Goal: Task Accomplishment & Management: Use online tool/utility

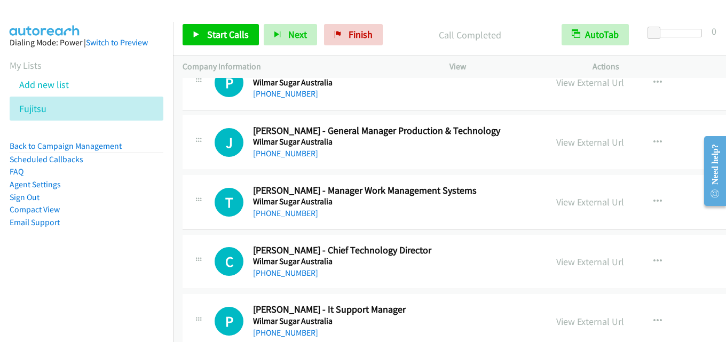
scroll to position [854, 0]
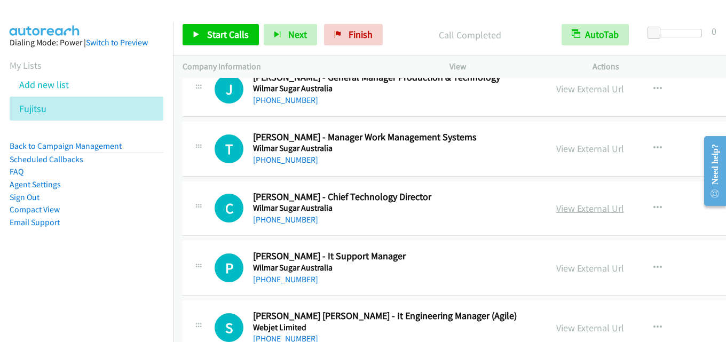
click at [556, 207] on link "View External Url" at bounding box center [590, 208] width 68 height 12
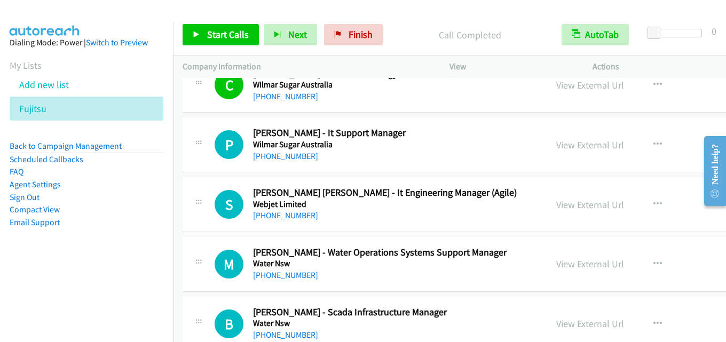
scroll to position [960, 0]
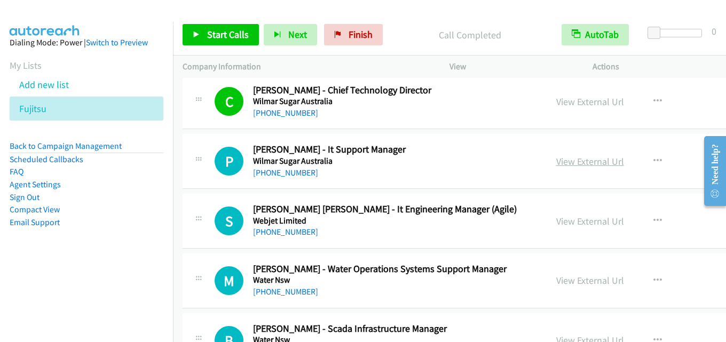
click at [562, 157] on link "View External Url" at bounding box center [590, 161] width 68 height 12
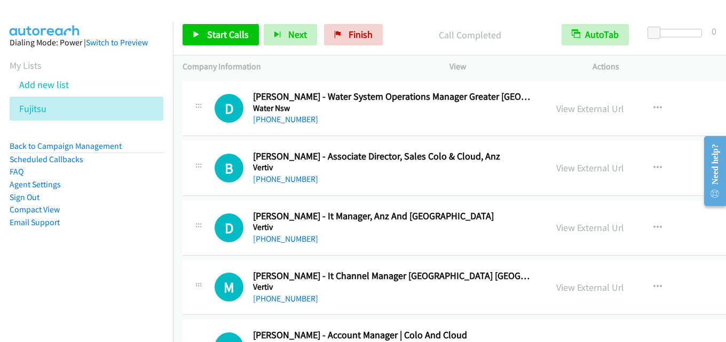
scroll to position [2081, 0]
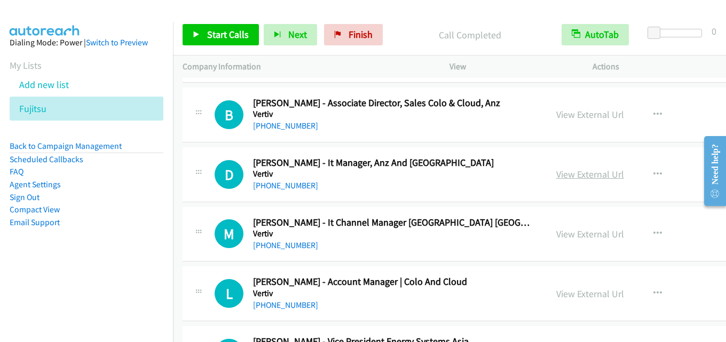
click at [556, 170] on link "View External Url" at bounding box center [590, 174] width 68 height 12
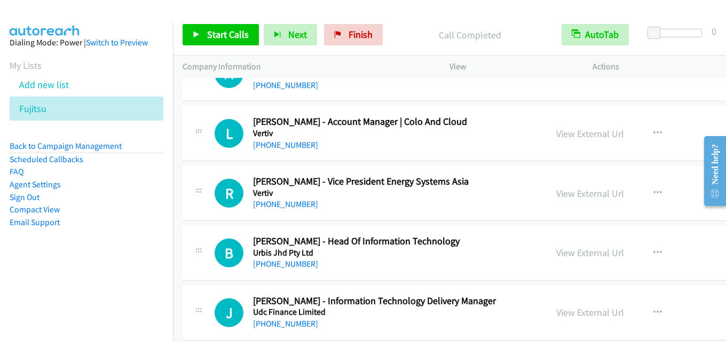
scroll to position [2294, 0]
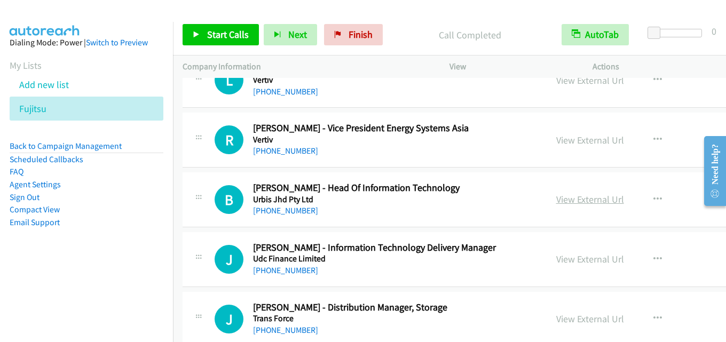
click at [556, 198] on link "View External Url" at bounding box center [590, 199] width 68 height 12
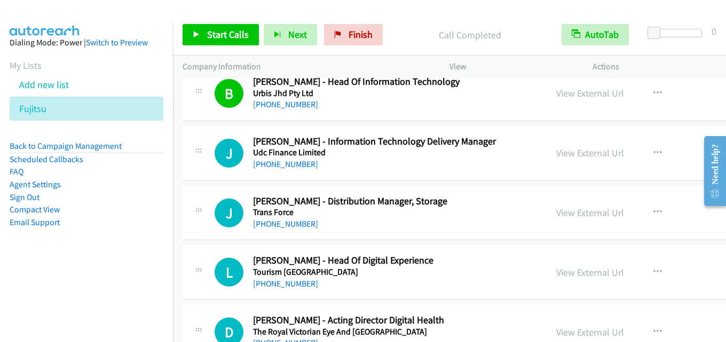
scroll to position [2401, 0]
click at [643, 153] on button "button" at bounding box center [657, 152] width 29 height 21
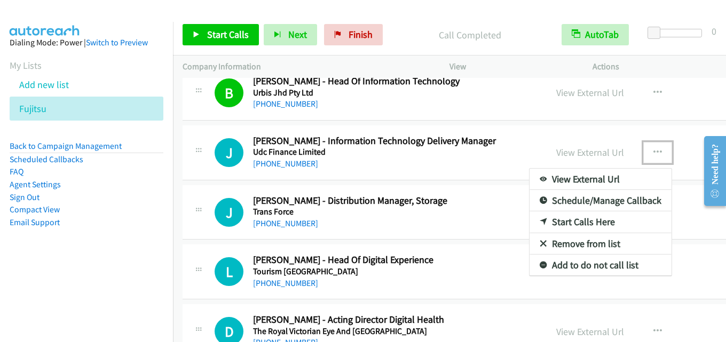
click at [566, 218] on link "Start Calls Here" at bounding box center [600, 221] width 142 height 21
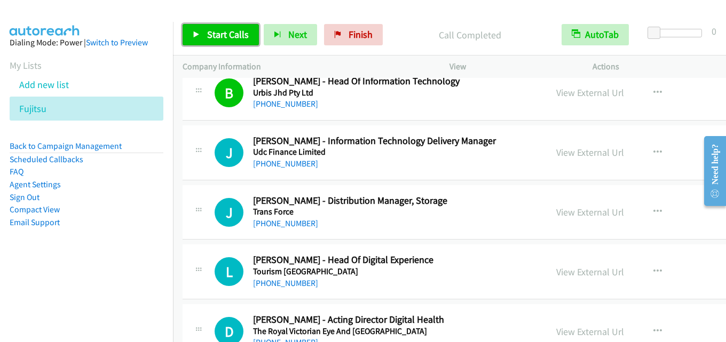
click at [233, 37] on span "Start Calls" at bounding box center [228, 34] width 42 height 12
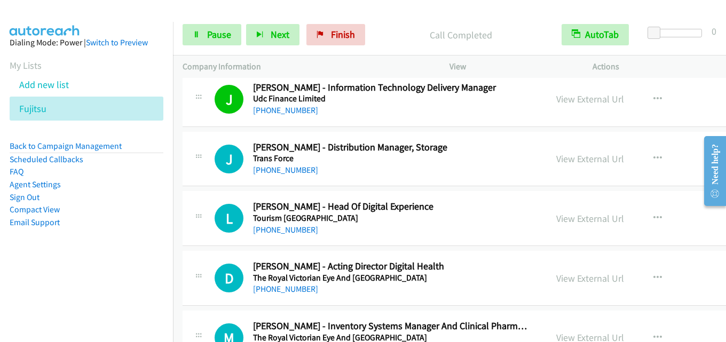
scroll to position [2401, 0]
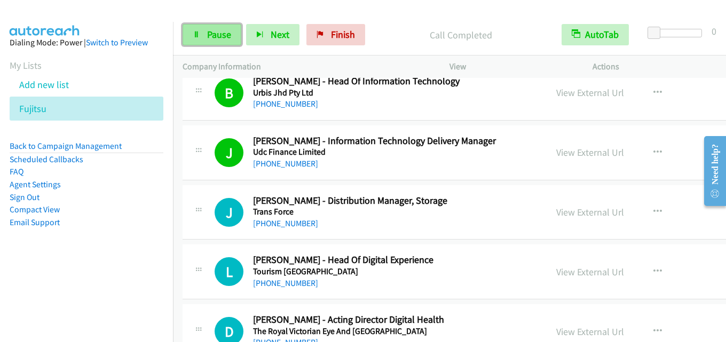
click at [210, 35] on span "Pause" at bounding box center [219, 34] width 24 height 12
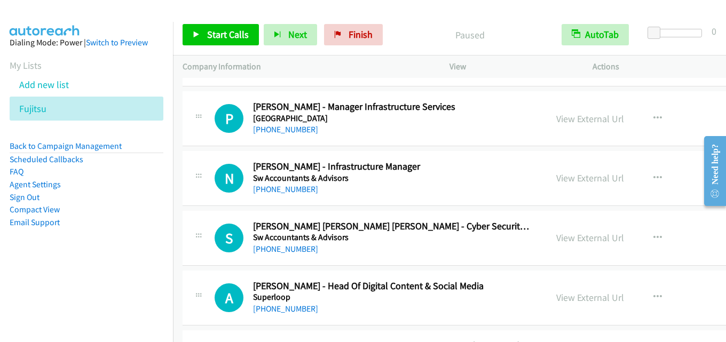
scroll to position [3575, 0]
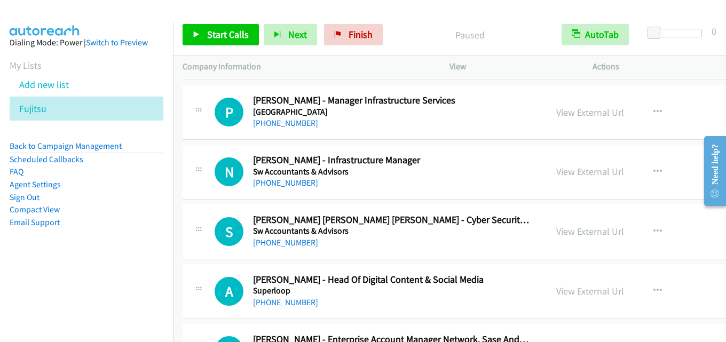
click at [560, 225] on div "View External Url" at bounding box center [590, 231] width 68 height 14
click at [558, 229] on link "View External Url" at bounding box center [590, 231] width 68 height 12
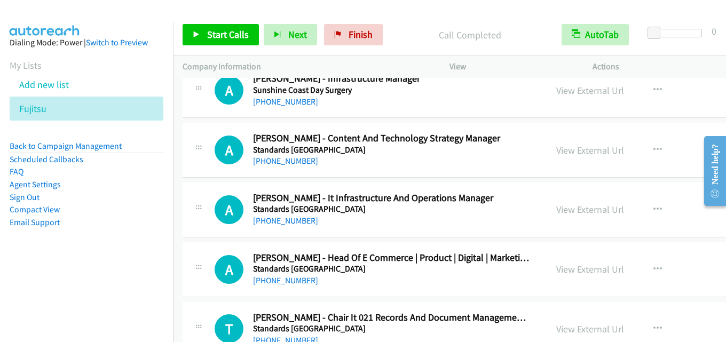
scroll to position [3948, 0]
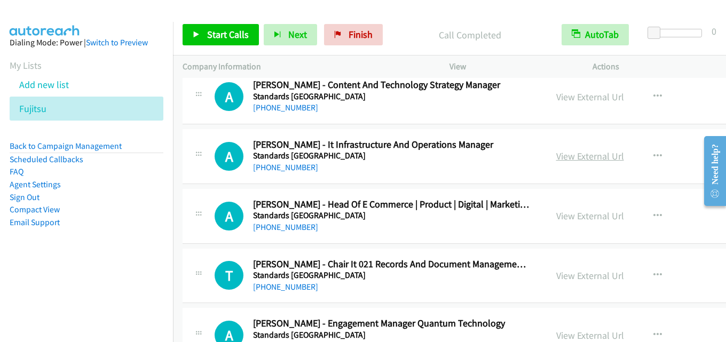
click at [556, 156] on link "View External Url" at bounding box center [590, 156] width 68 height 12
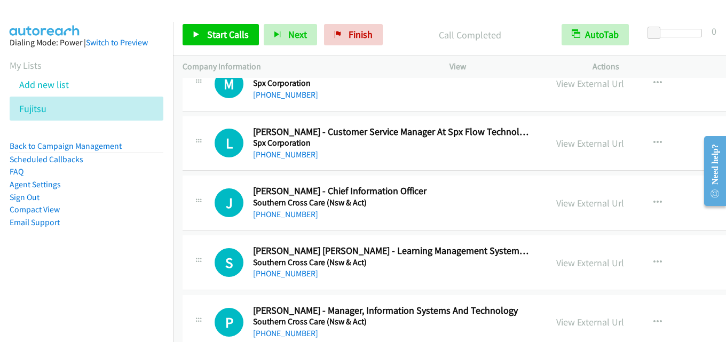
scroll to position [4748, 0]
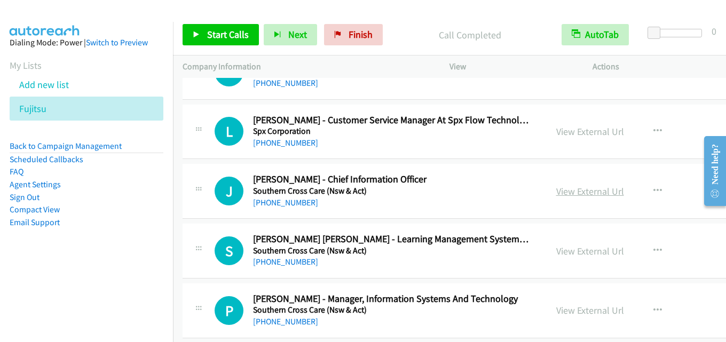
click at [556, 189] on link "View External Url" at bounding box center [590, 191] width 68 height 12
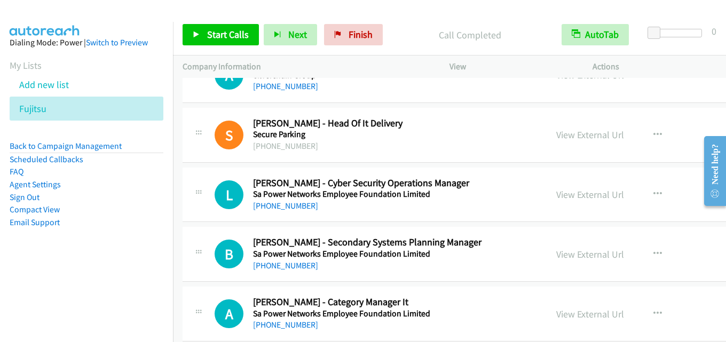
scroll to position [5335, 0]
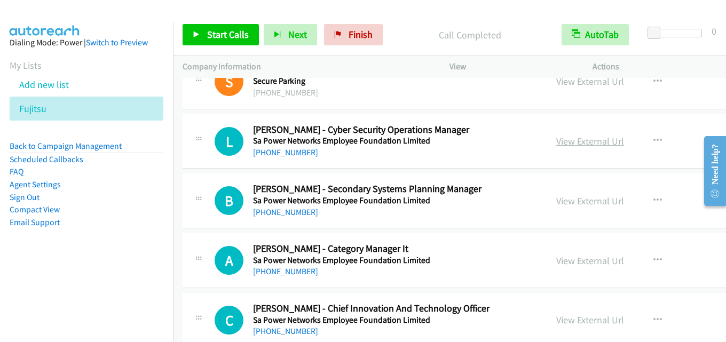
click at [556, 146] on link "View External Url" at bounding box center [590, 141] width 68 height 12
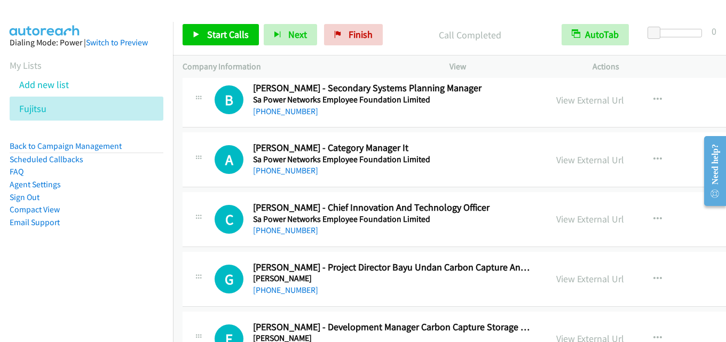
scroll to position [5442, 0]
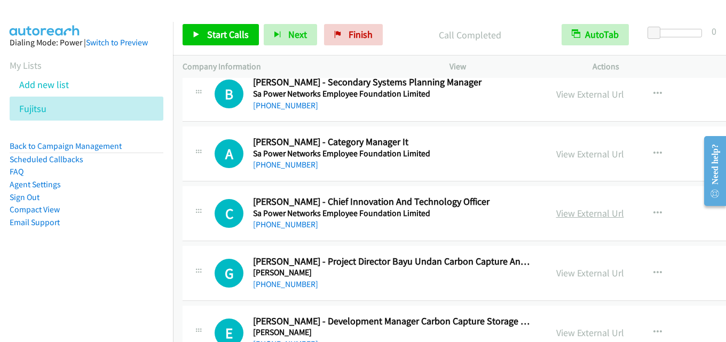
click at [556, 210] on link "View External Url" at bounding box center [590, 213] width 68 height 12
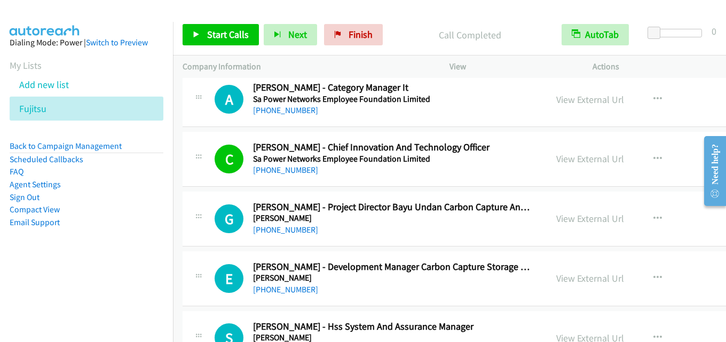
scroll to position [5495, 0]
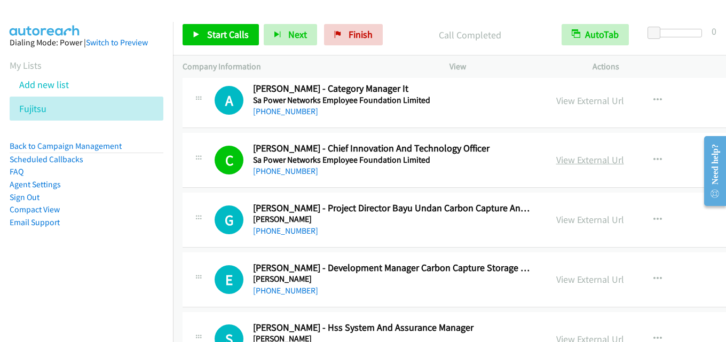
click at [556, 156] on link "View External Url" at bounding box center [590, 160] width 68 height 12
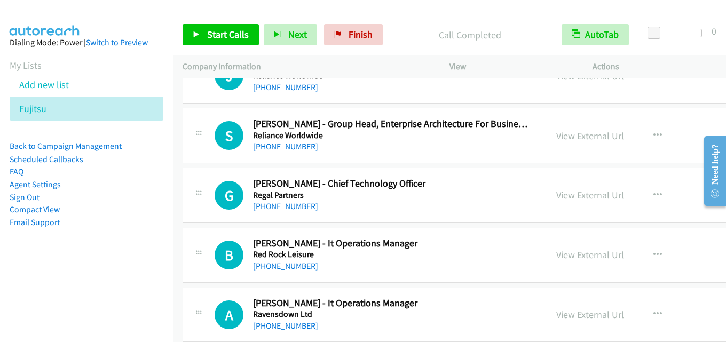
scroll to position [6136, 0]
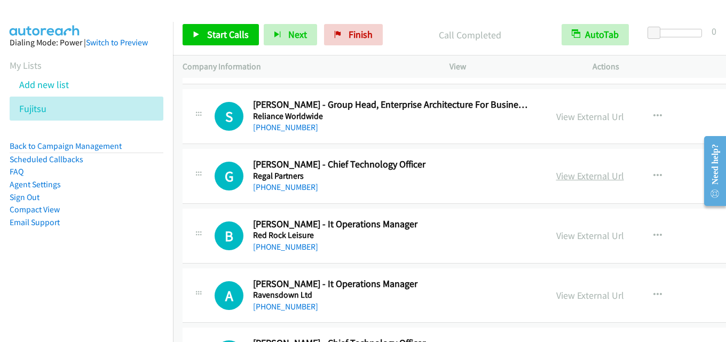
click at [567, 172] on link "View External Url" at bounding box center [590, 176] width 68 height 12
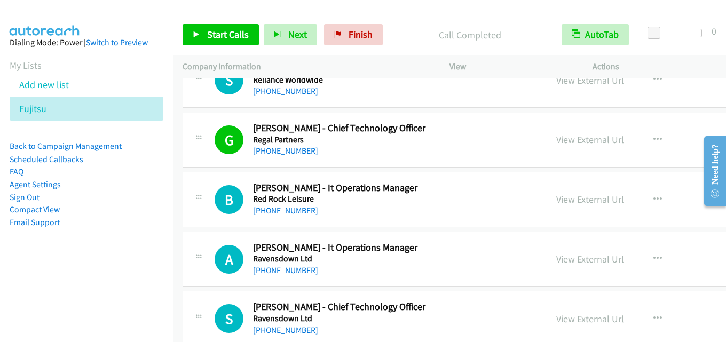
scroll to position [6189, 0]
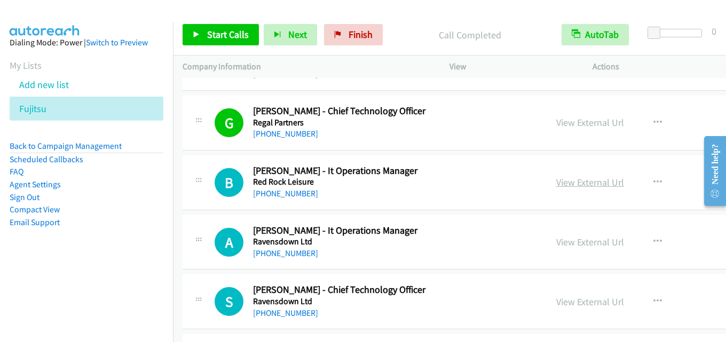
click at [570, 177] on link "View External Url" at bounding box center [590, 182] width 68 height 12
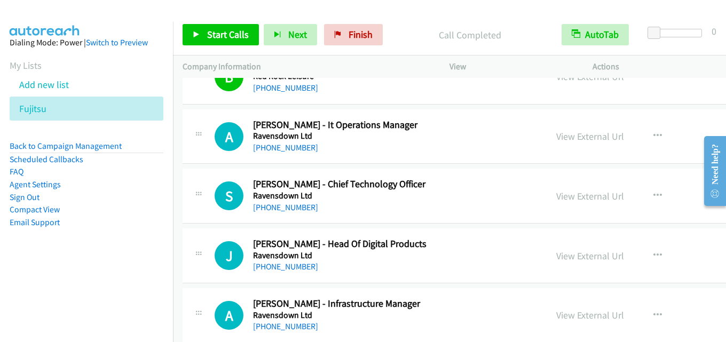
scroll to position [6296, 0]
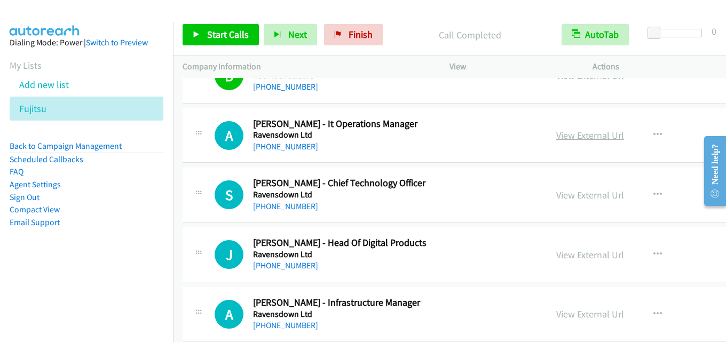
click at [560, 137] on link "View External Url" at bounding box center [590, 135] width 68 height 12
click at [573, 195] on link "View External Url" at bounding box center [590, 195] width 68 height 12
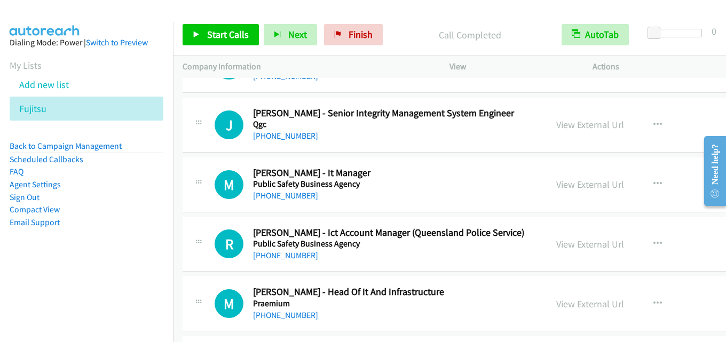
scroll to position [6562, 0]
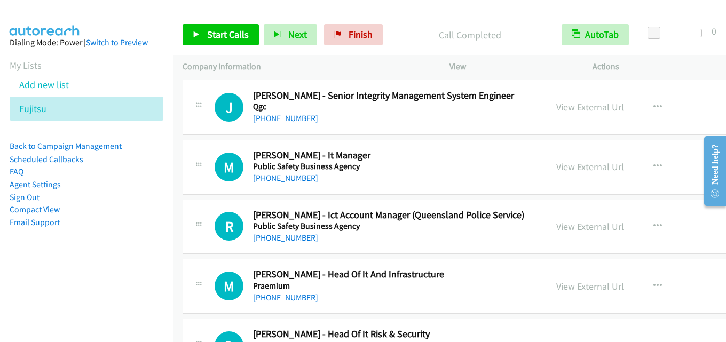
click at [571, 166] on link "View External Url" at bounding box center [590, 167] width 68 height 12
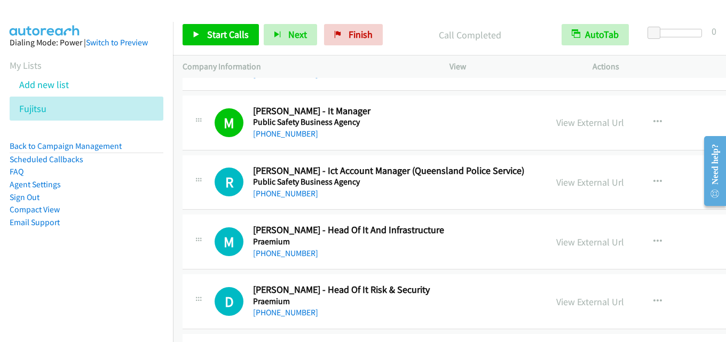
scroll to position [6616, 0]
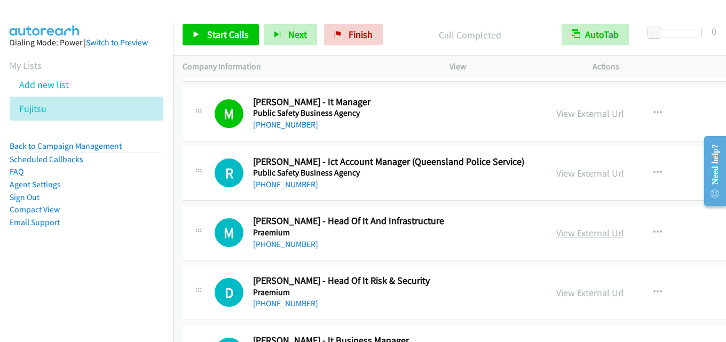
click at [556, 232] on link "View External Url" at bounding box center [590, 233] width 68 height 12
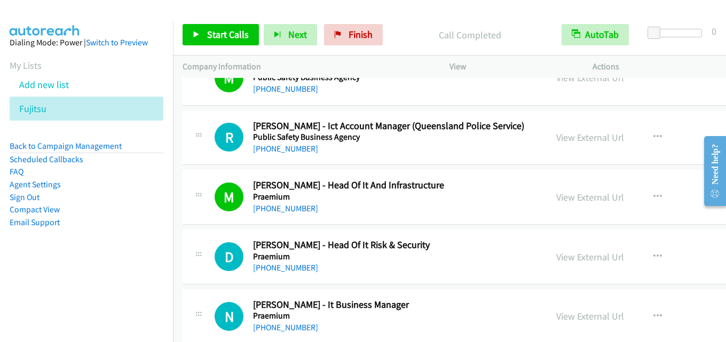
scroll to position [6669, 0]
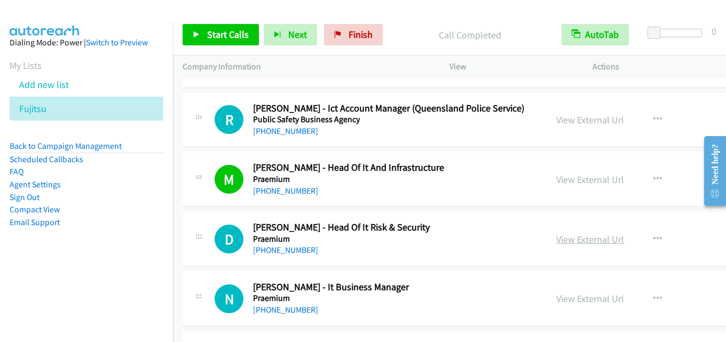
click at [556, 236] on link "View External Url" at bounding box center [590, 239] width 68 height 12
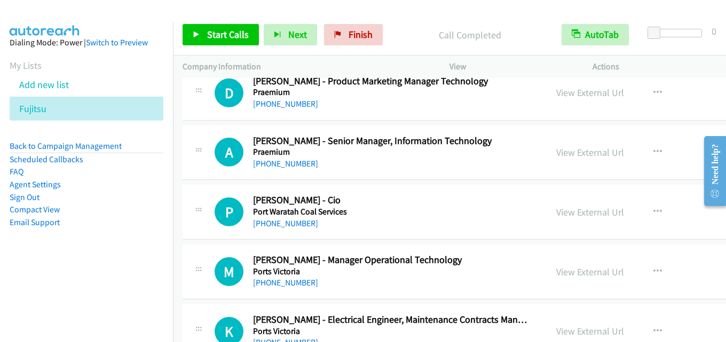
scroll to position [6936, 0]
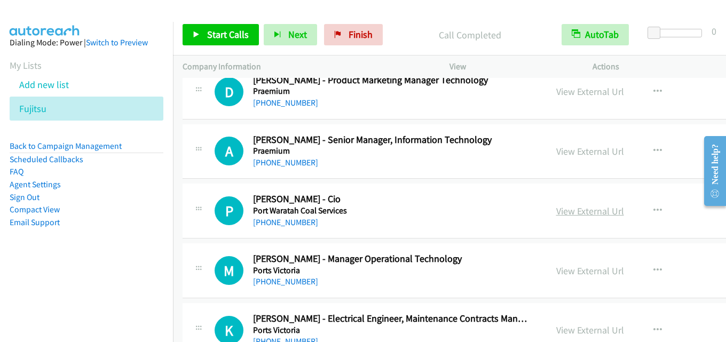
click at [580, 209] on link "View External Url" at bounding box center [590, 211] width 68 height 12
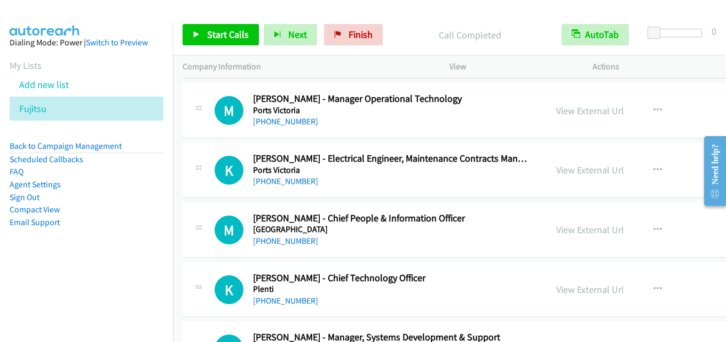
scroll to position [7149, 0]
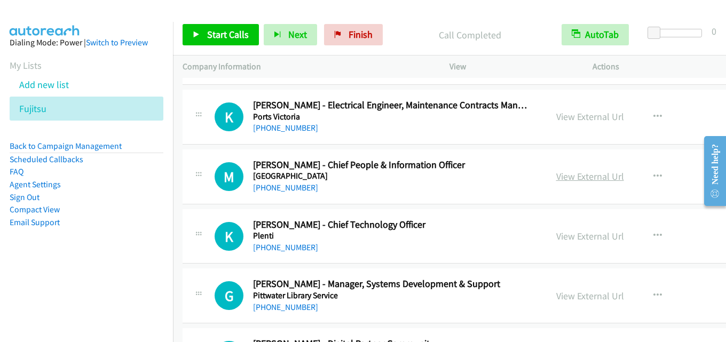
click at [564, 177] on link "View External Url" at bounding box center [590, 176] width 68 height 12
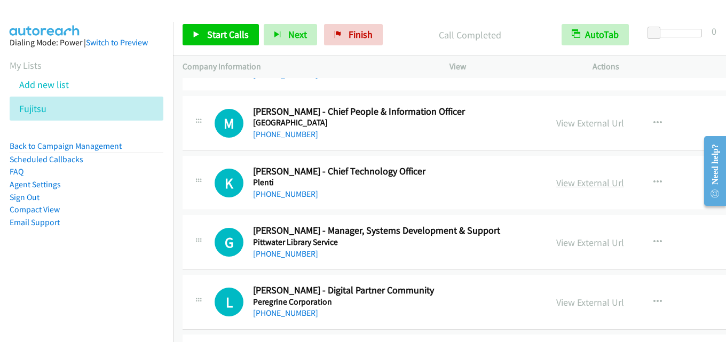
click at [556, 180] on link "View External Url" at bounding box center [590, 183] width 68 height 12
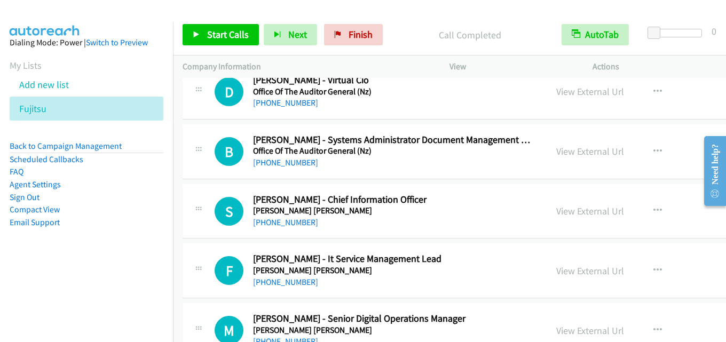
scroll to position [8163, 0]
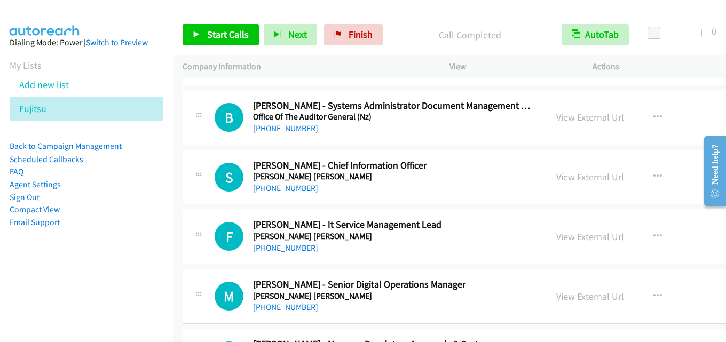
click at [556, 173] on link "View External Url" at bounding box center [590, 177] width 68 height 12
click at [556, 179] on link "View External Url" at bounding box center [590, 177] width 68 height 12
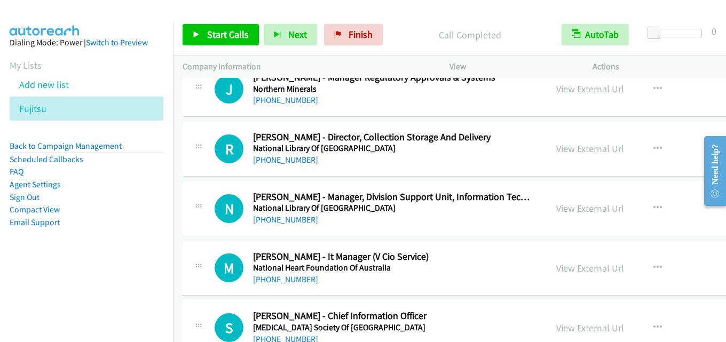
scroll to position [8537, 0]
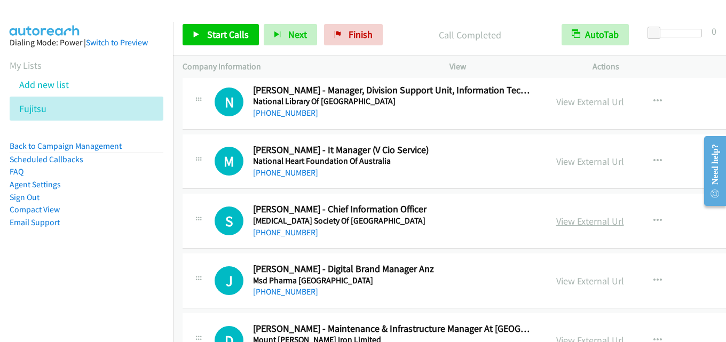
click at [556, 217] on link "View External Url" at bounding box center [590, 221] width 68 height 12
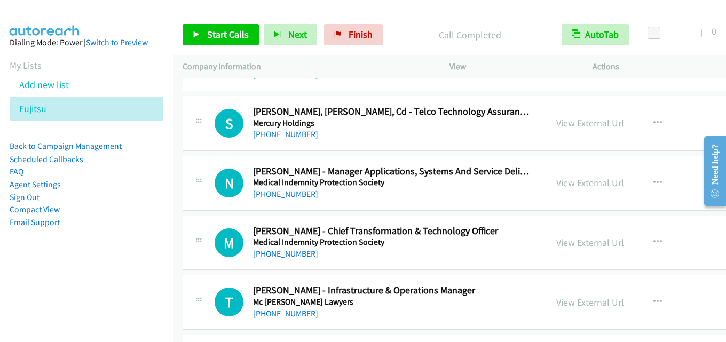
scroll to position [9070, 0]
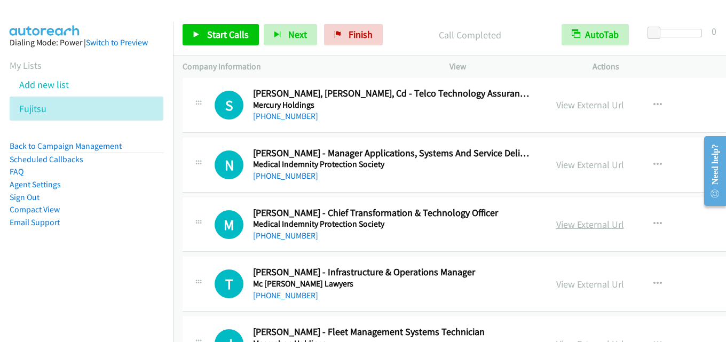
click at [556, 221] on link "View External Url" at bounding box center [590, 224] width 68 height 12
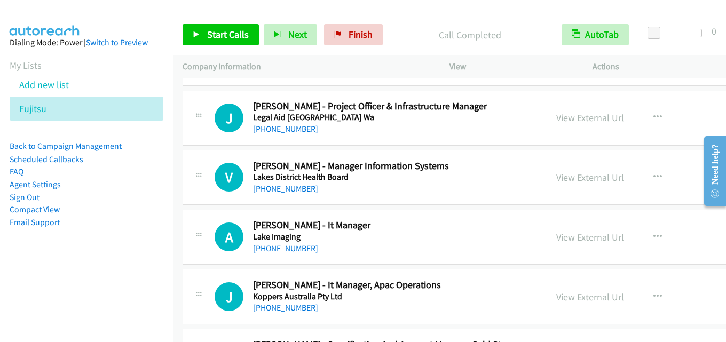
scroll to position [10457, 0]
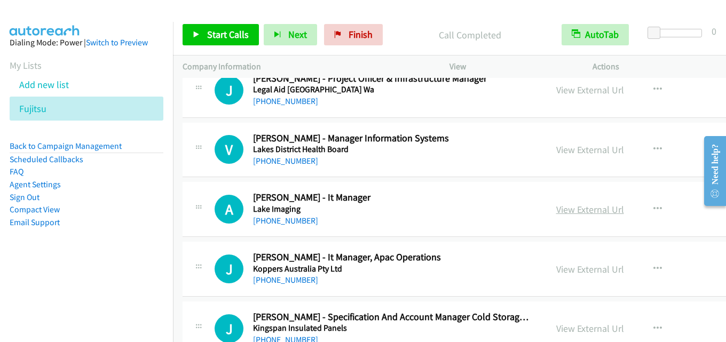
click at [560, 210] on link "View External Url" at bounding box center [590, 209] width 68 height 12
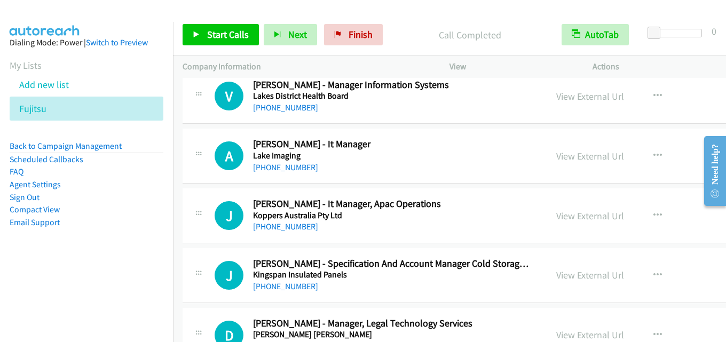
scroll to position [10564, 0]
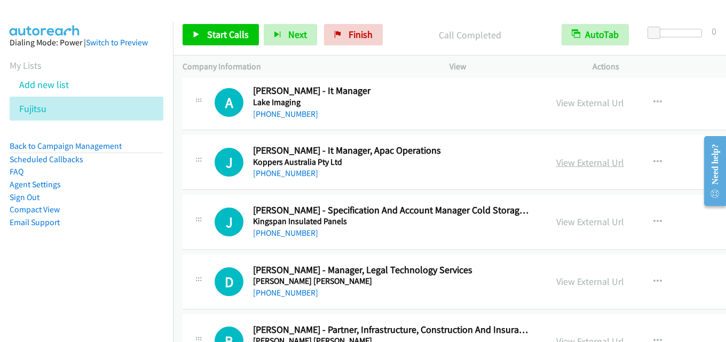
click at [564, 156] on link "View External Url" at bounding box center [590, 162] width 68 height 12
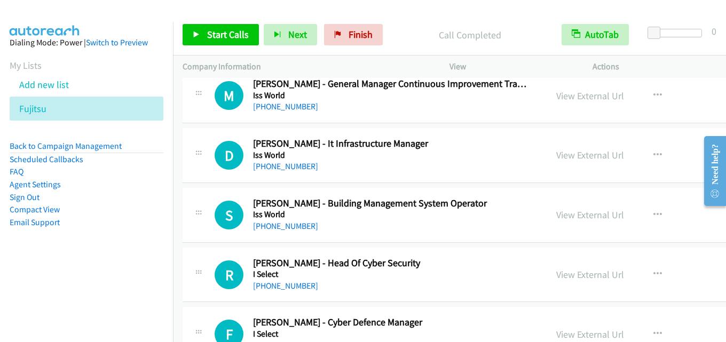
scroll to position [10937, 0]
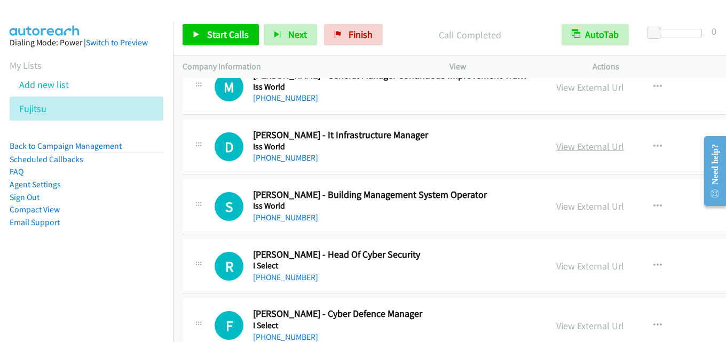
click at [561, 148] on link "View External Url" at bounding box center [590, 146] width 68 height 12
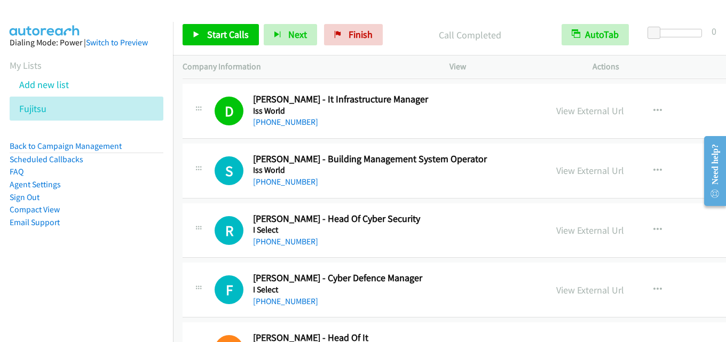
scroll to position [10991, 0]
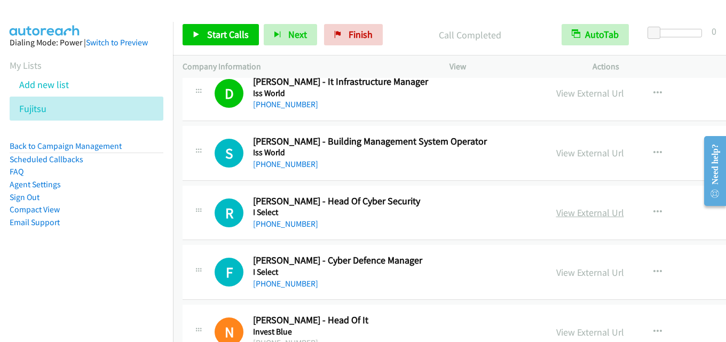
click at [556, 213] on link "View External Url" at bounding box center [590, 212] width 68 height 12
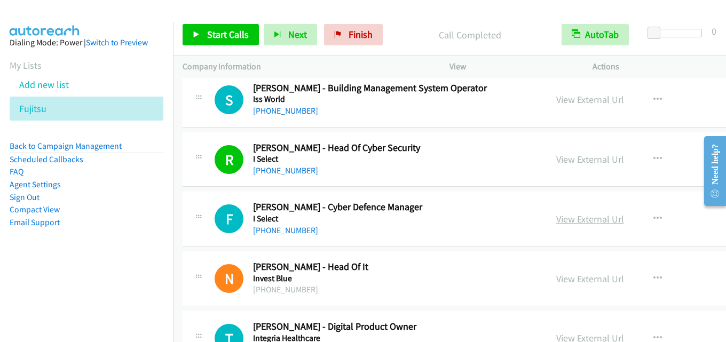
click at [556, 221] on link "View External Url" at bounding box center [590, 219] width 68 height 12
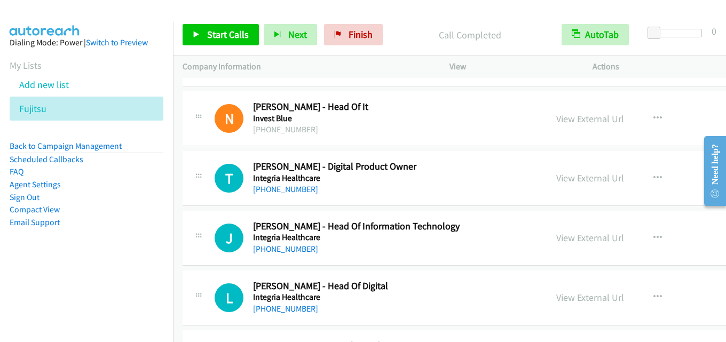
scroll to position [11258, 0]
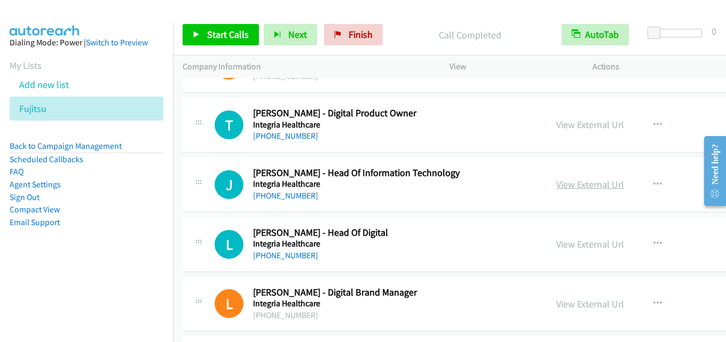
click at [556, 185] on link "View External Url" at bounding box center [590, 184] width 68 height 12
